Goal: Navigation & Orientation: Go to known website

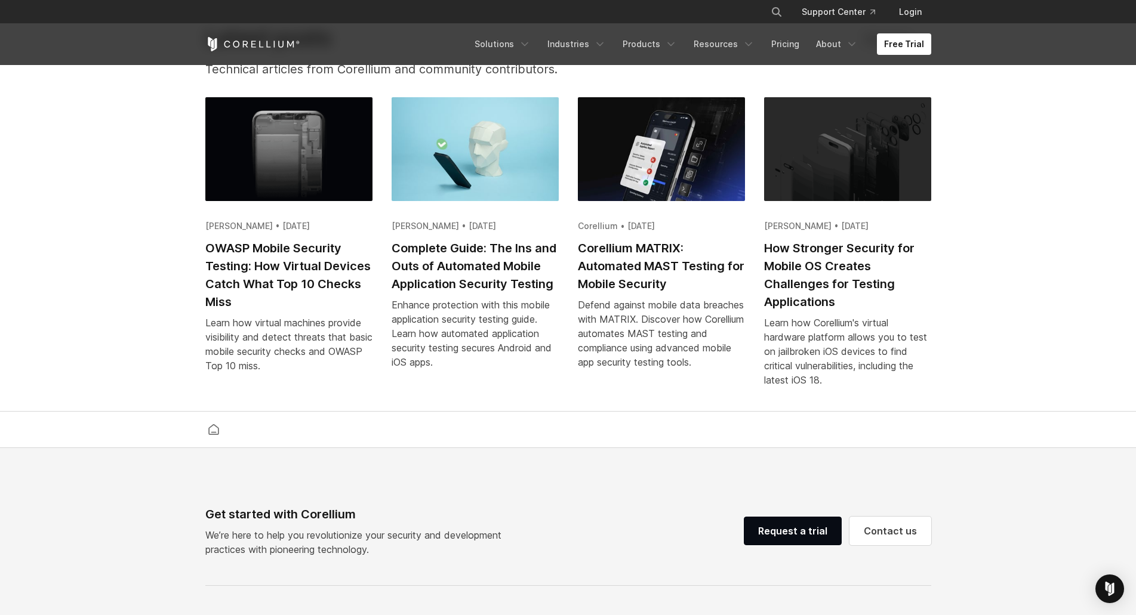
scroll to position [2686, 0]
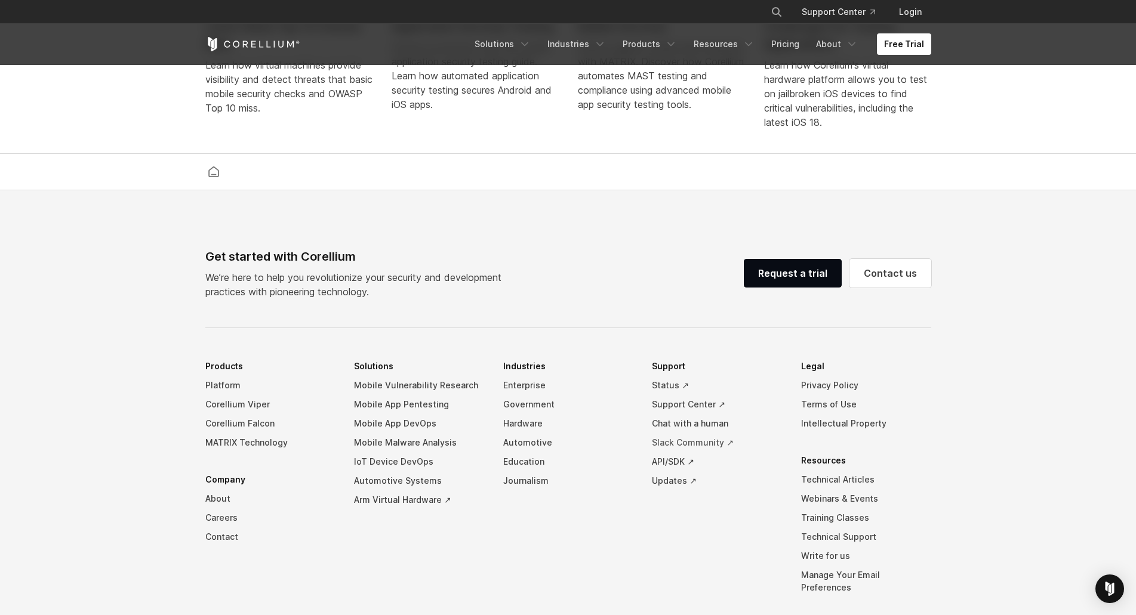
click at [679, 449] on link "Slack Community ↗" at bounding box center [717, 442] width 130 height 19
click at [236, 433] on link "Corellium Falcon" at bounding box center [270, 423] width 130 height 19
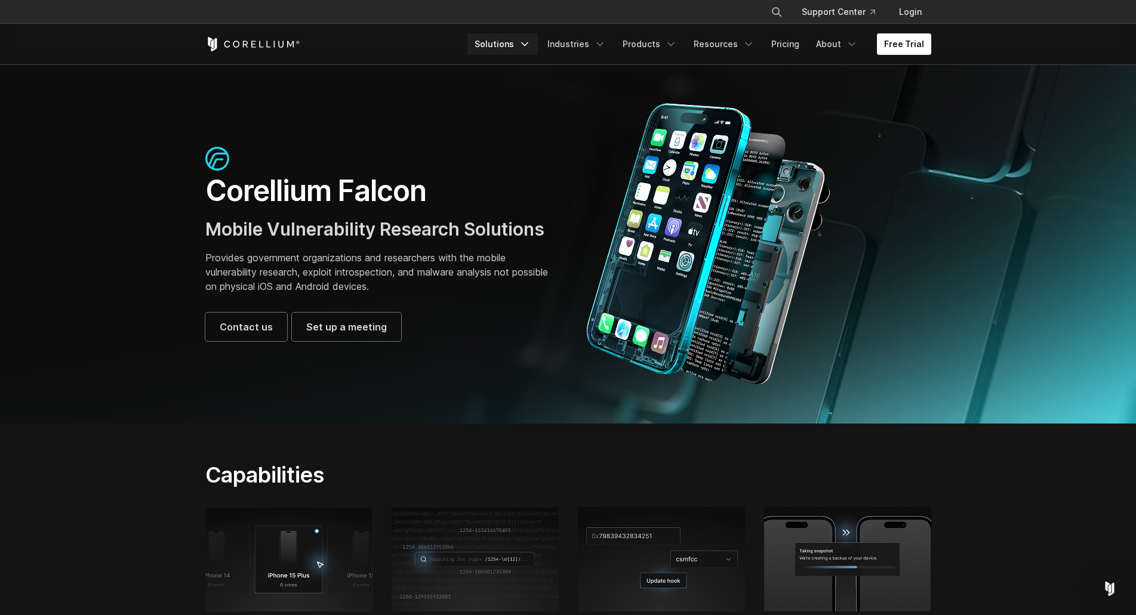
click at [504, 45] on link "Solutions" at bounding box center [502, 43] width 70 height 21
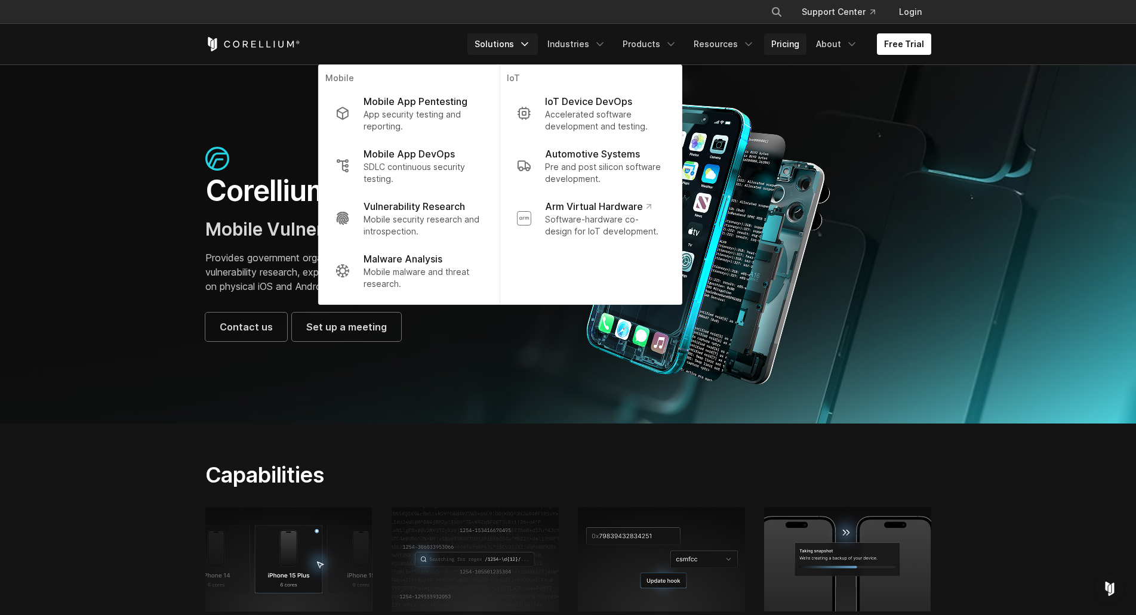
click at [787, 49] on link "Pricing" at bounding box center [785, 43] width 42 height 21
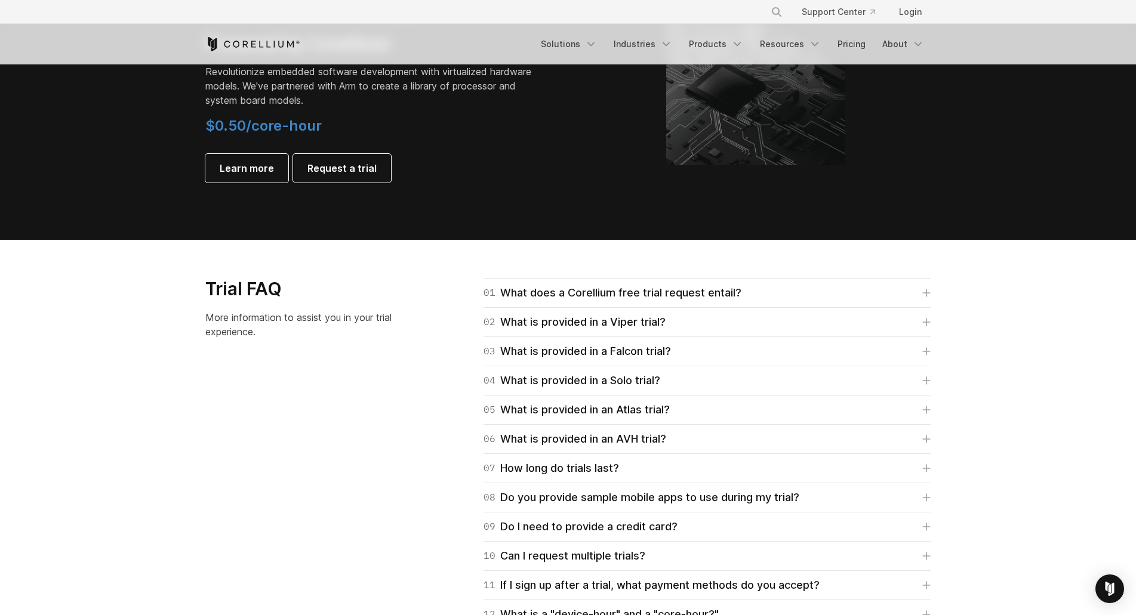
scroll to position [1671, 0]
